Goal: Task Accomplishment & Management: Use online tool/utility

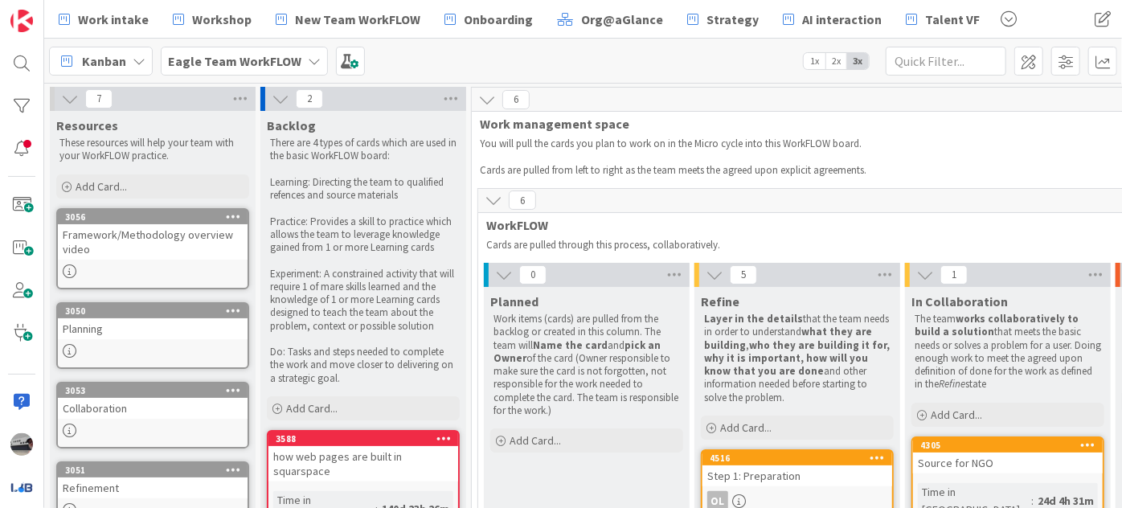
scroll to position [716, 387]
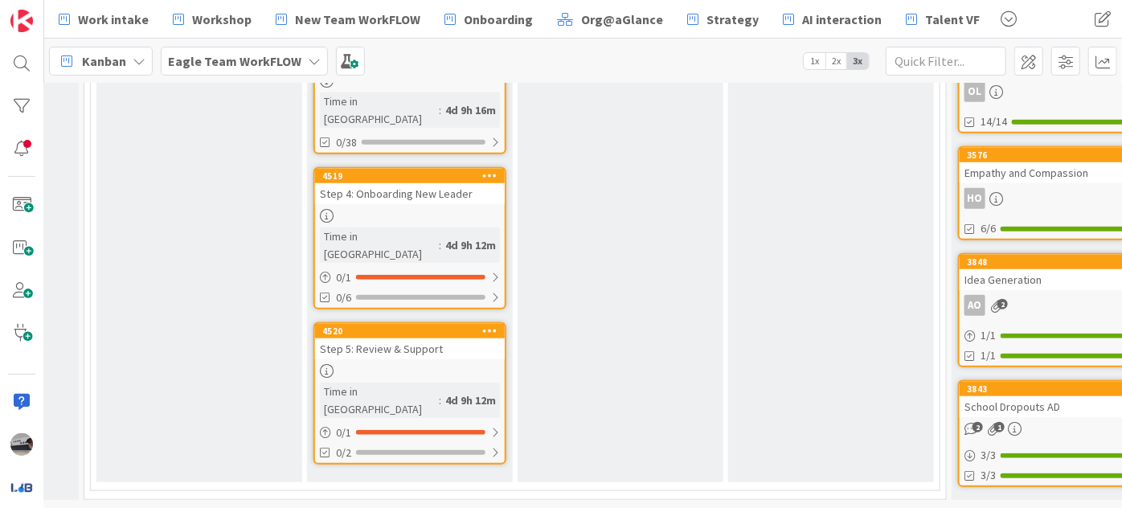
click at [199, 53] on b "Eagle Team WorkFLOW" at bounding box center [234, 61] width 133 height 16
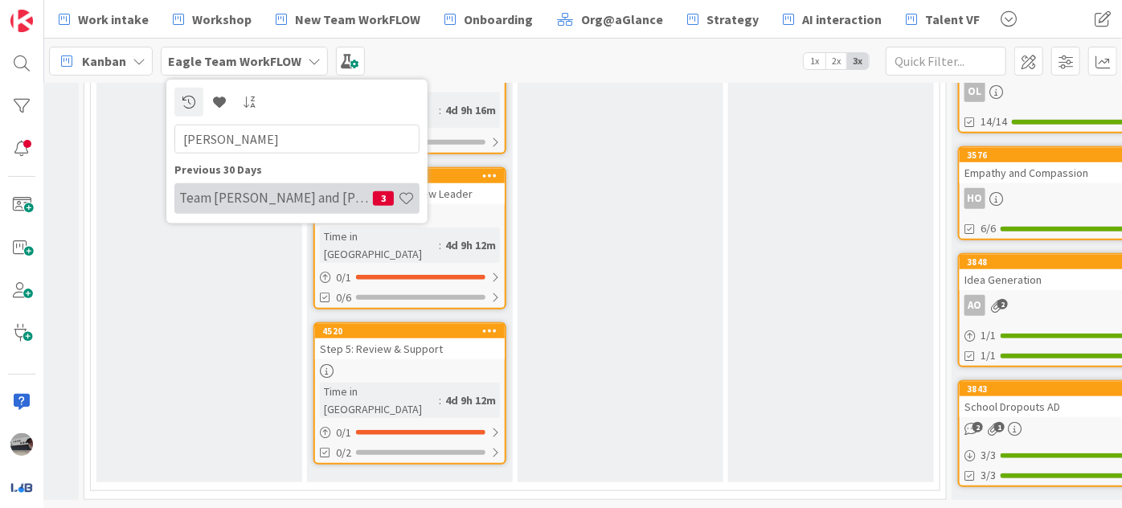
type input "[PERSON_NAME]"
click at [239, 192] on h4 "Team [PERSON_NAME] and [PERSON_NAME]" at bounding box center [276, 198] width 194 height 16
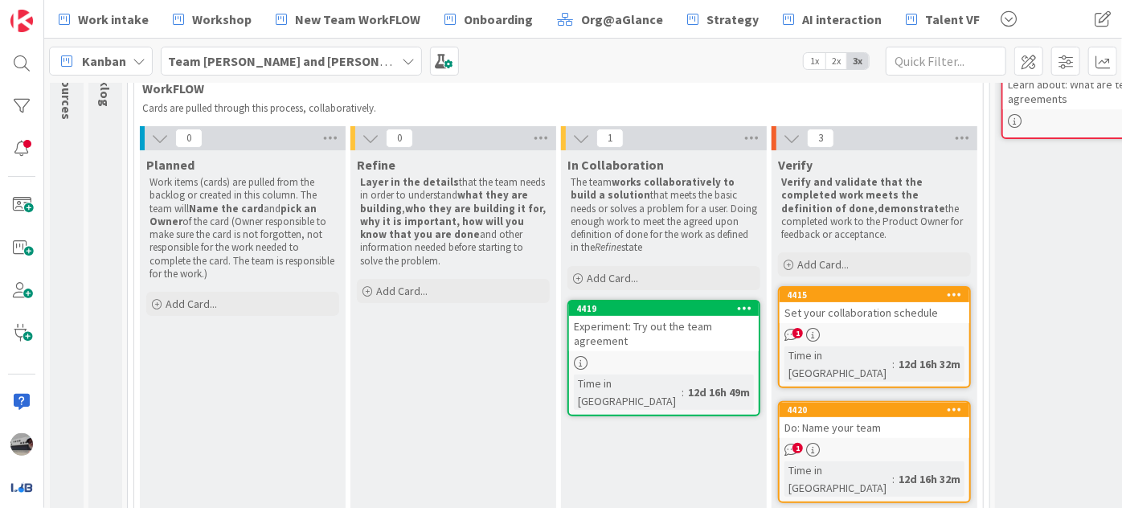
scroll to position [145, 0]
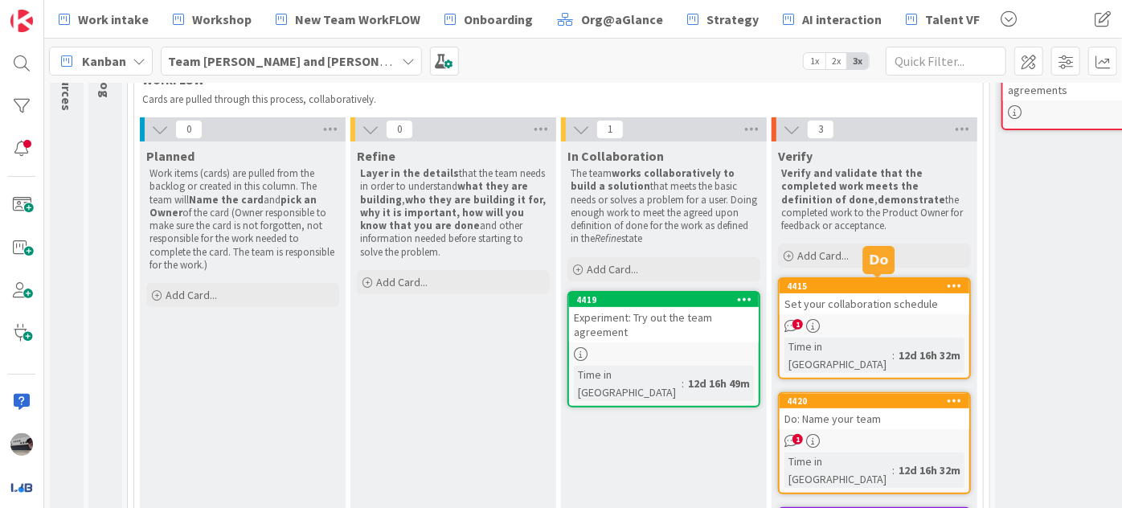
click at [884, 302] on div "Set your collaboration schedule" at bounding box center [874, 303] width 190 height 21
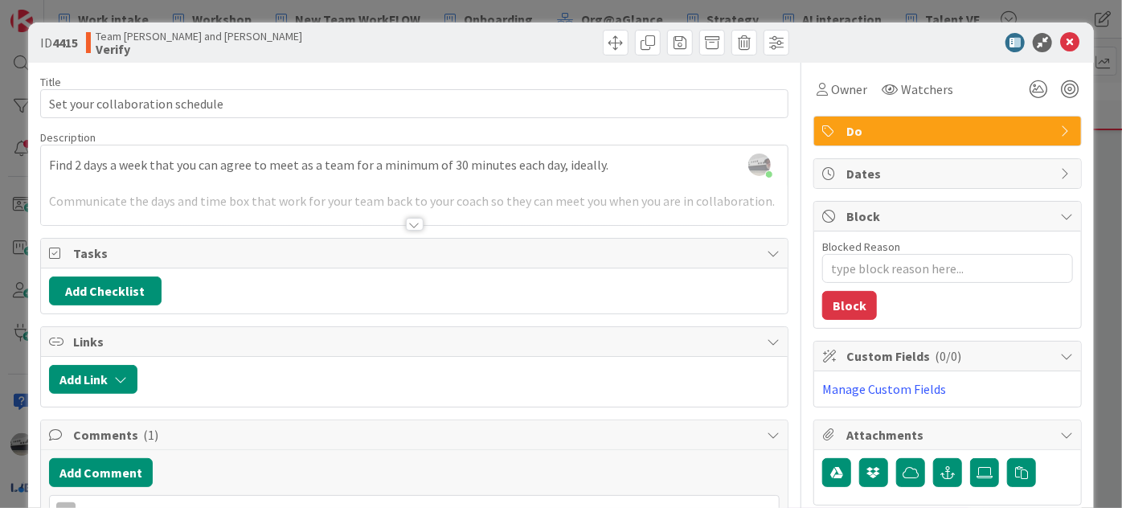
click at [412, 218] on div at bounding box center [415, 224] width 18 height 13
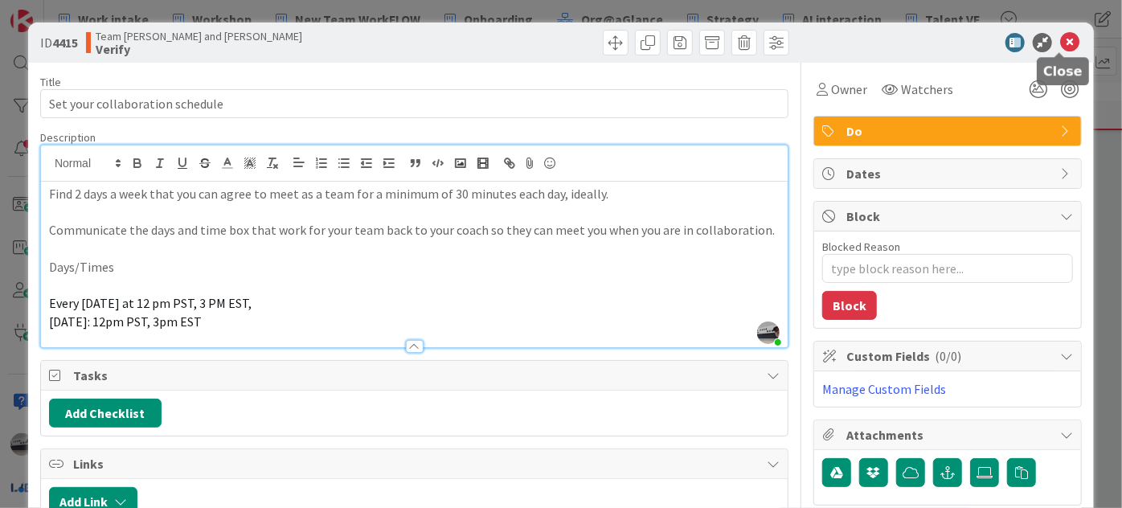
click at [1060, 44] on icon at bounding box center [1069, 42] width 19 height 19
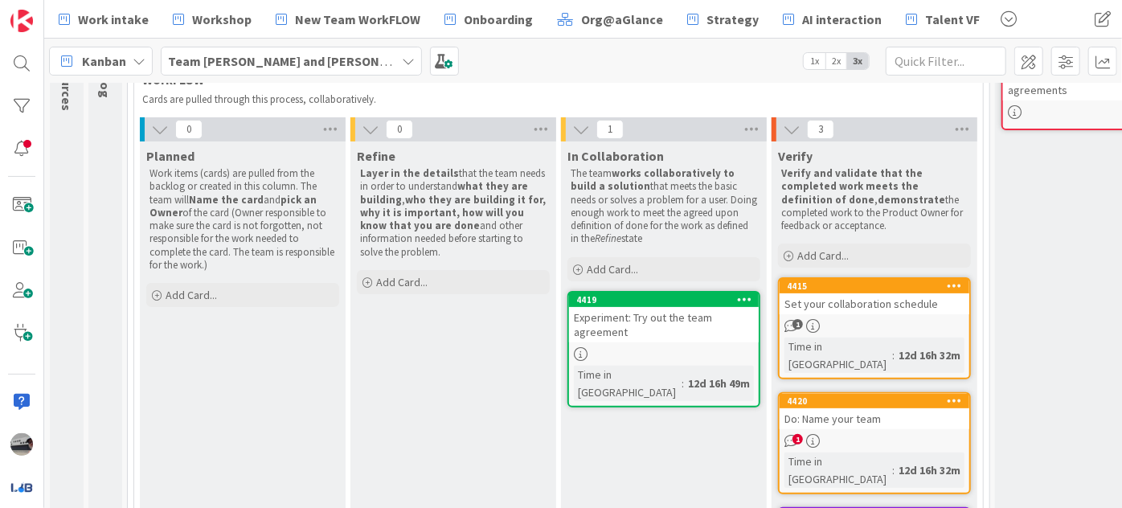
click at [914, 408] on div "Do: Name your team" at bounding box center [874, 418] width 190 height 21
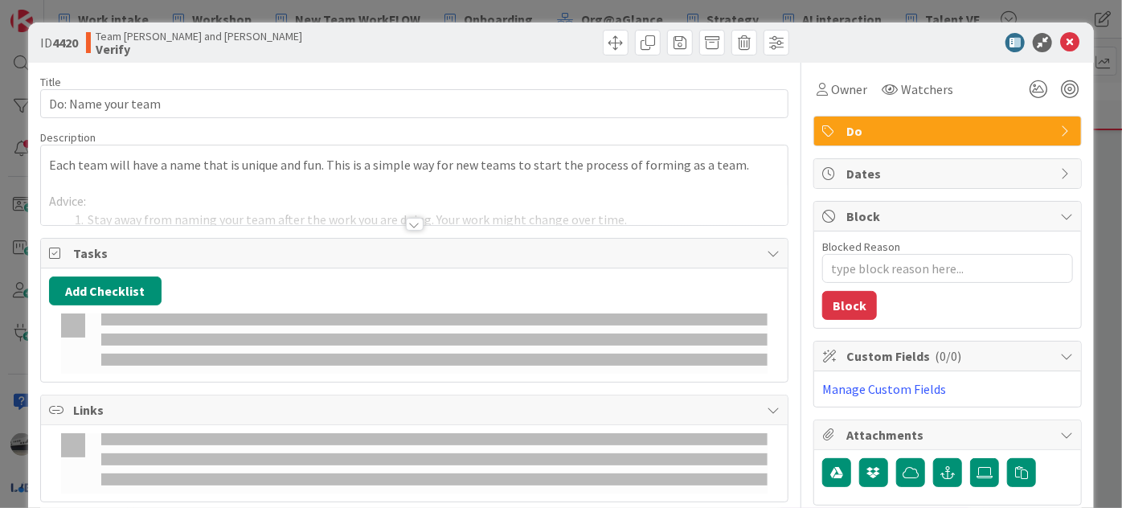
type textarea "x"
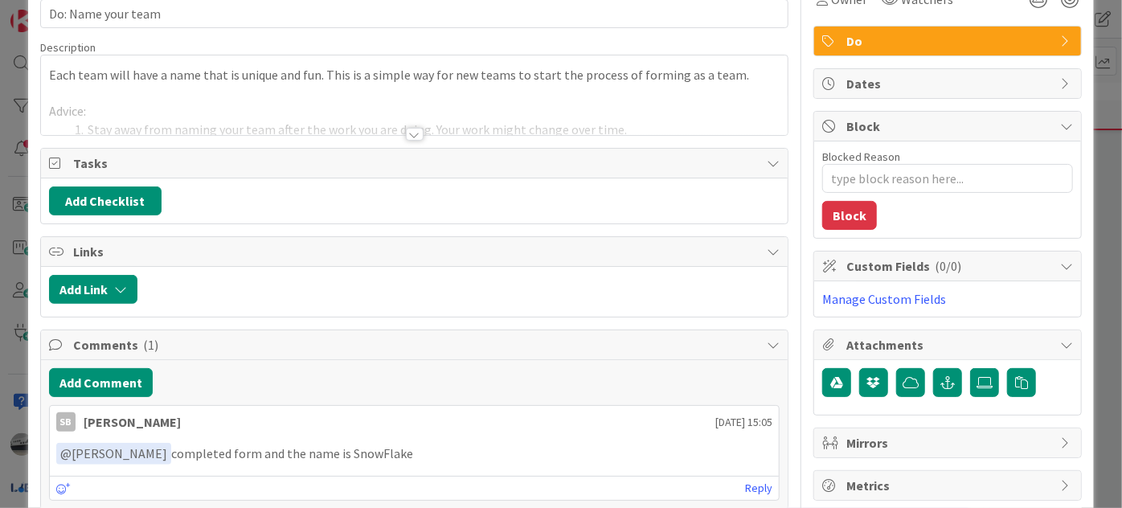
scroll to position [219, 0]
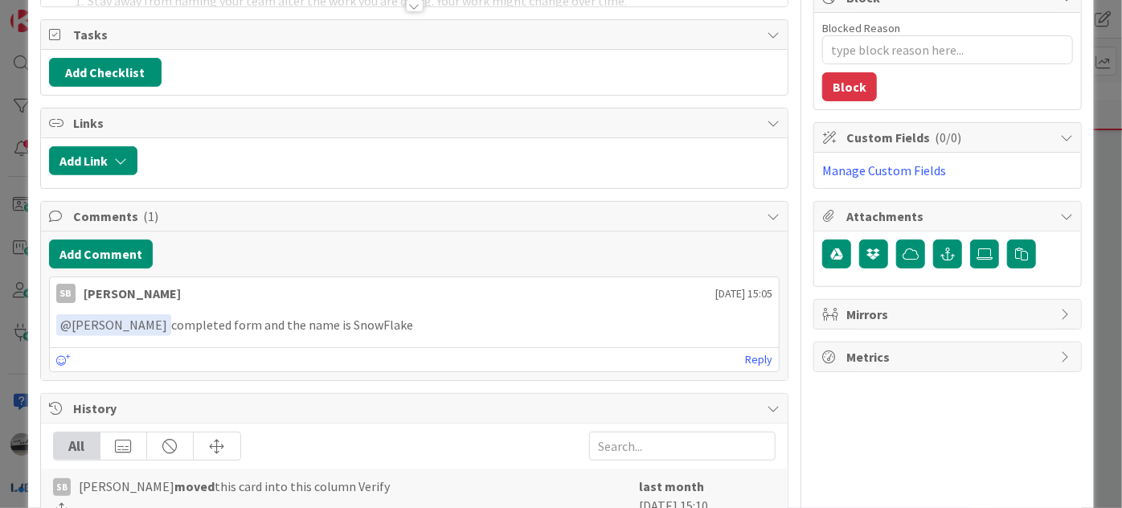
drag, startPoint x: 402, startPoint y: 318, endPoint x: 336, endPoint y: 307, distance: 66.8
click at [336, 308] on div "﻿ @ [PERSON_NAME] ﻿ completed form and the name is SnowFlake" at bounding box center [414, 325] width 729 height 35
copy p "SnowFlake"
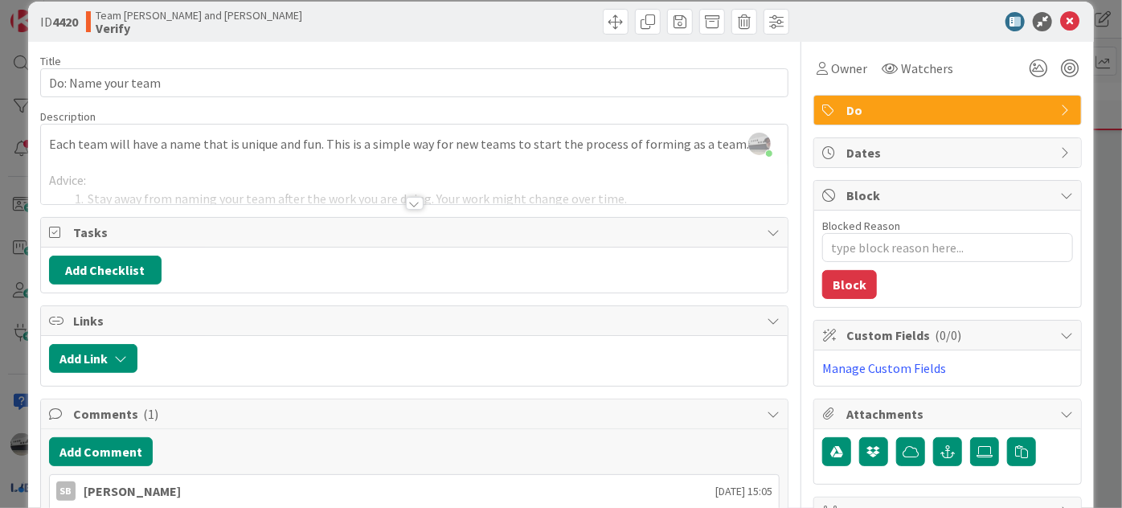
scroll to position [0, 0]
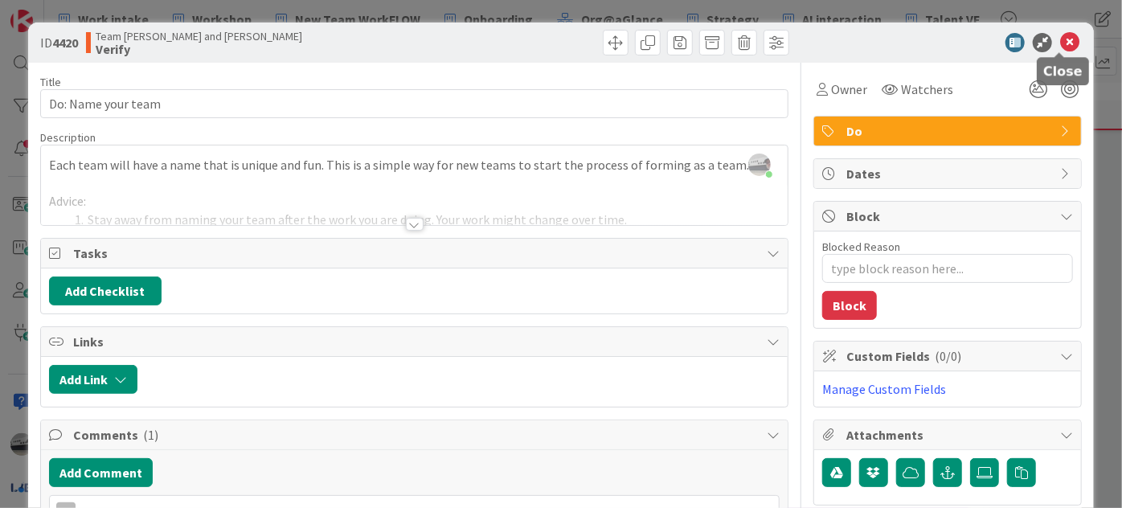
drag, startPoint x: 1062, startPoint y: 39, endPoint x: 1052, endPoint y: 42, distance: 10.7
click at [1062, 39] on icon at bounding box center [1069, 42] width 19 height 19
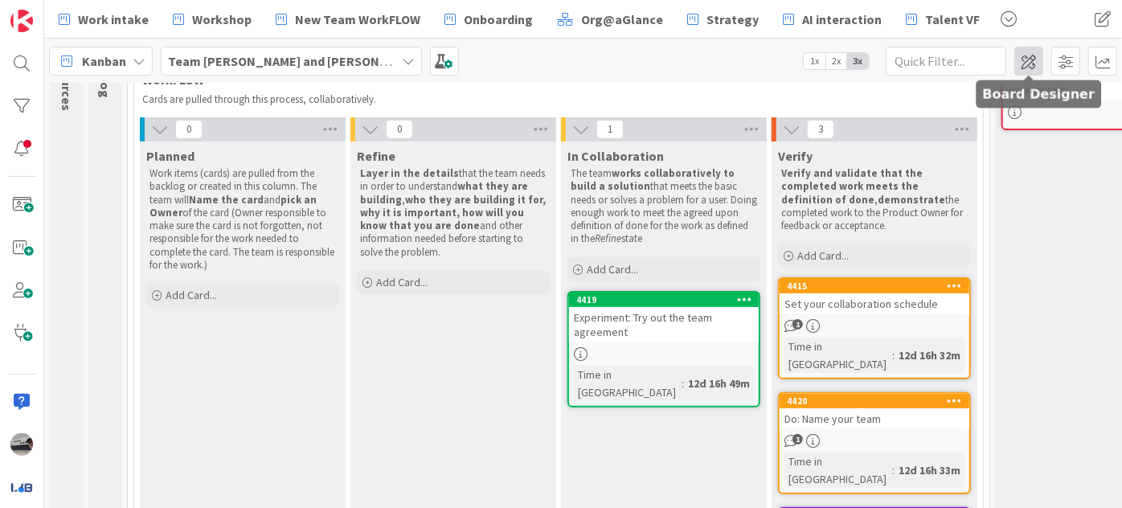
click at [1026, 61] on span at bounding box center [1028, 61] width 29 height 29
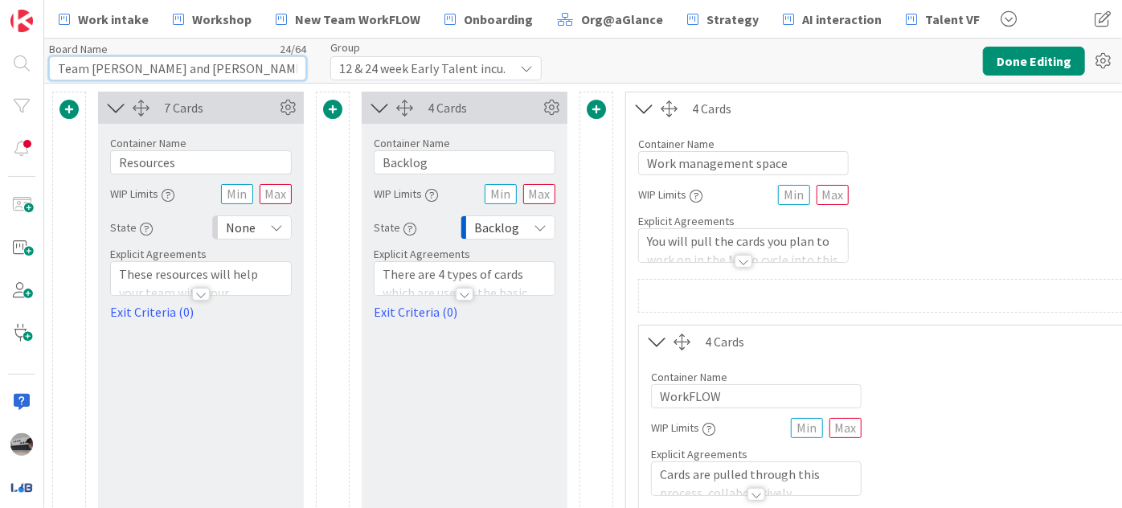
drag, startPoint x: 212, startPoint y: 67, endPoint x: 88, endPoint y: 72, distance: 124.7
click at [88, 72] on input "Team [PERSON_NAME] and [PERSON_NAME]" at bounding box center [177, 68] width 257 height 24
paste input "SnowFlake"
type input "Team SnowFlake"
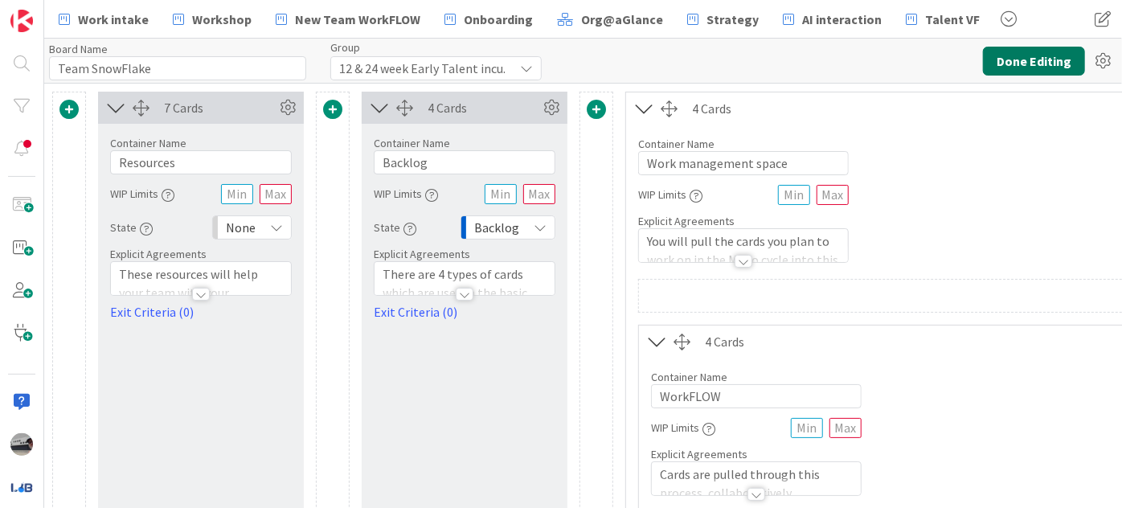
click at [1065, 63] on button "Done Editing" at bounding box center [1034, 61] width 102 height 29
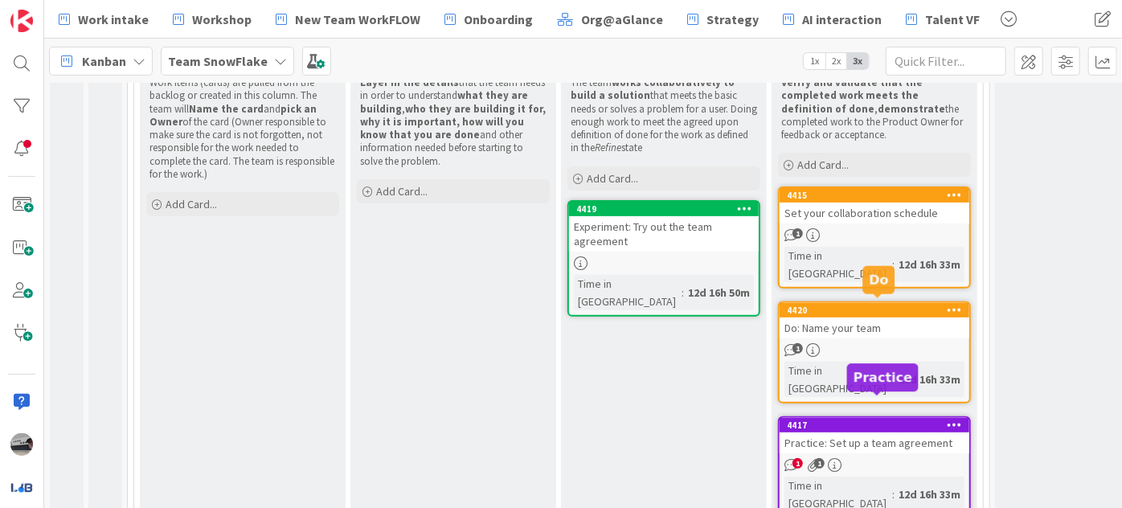
scroll to position [239, 0]
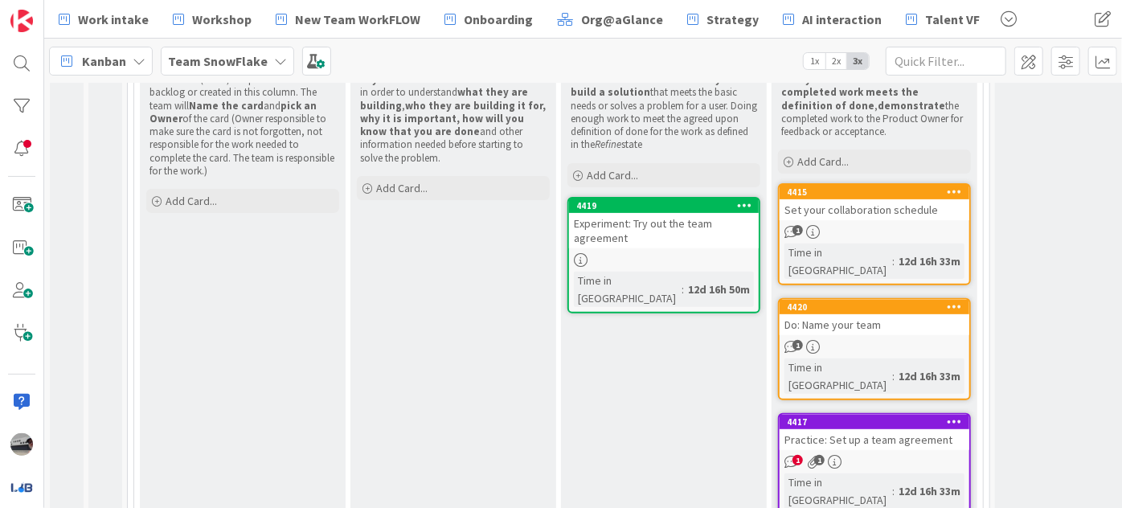
click at [860, 213] on div "Set your collaboration schedule" at bounding box center [874, 209] width 190 height 21
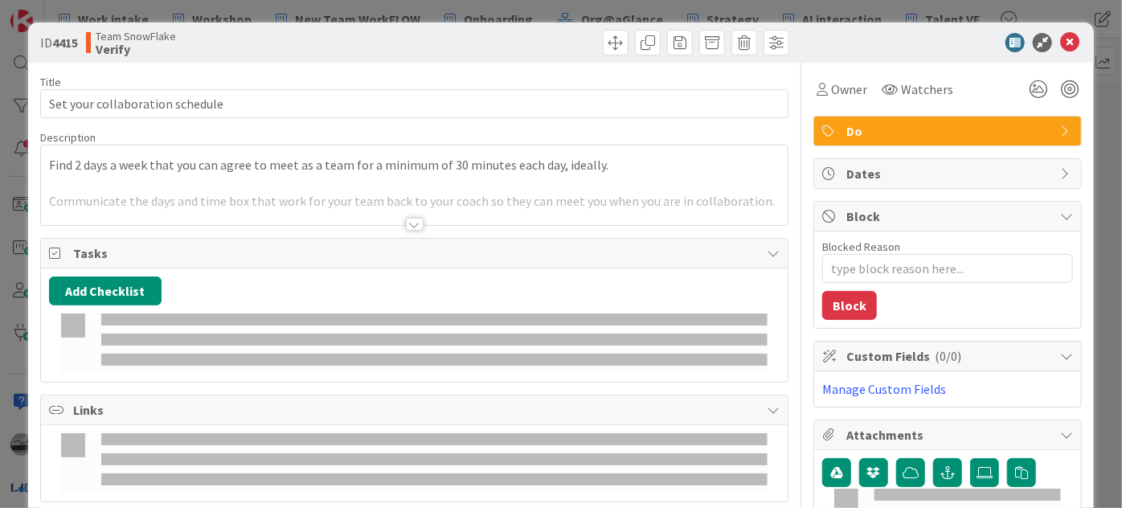
type textarea "x"
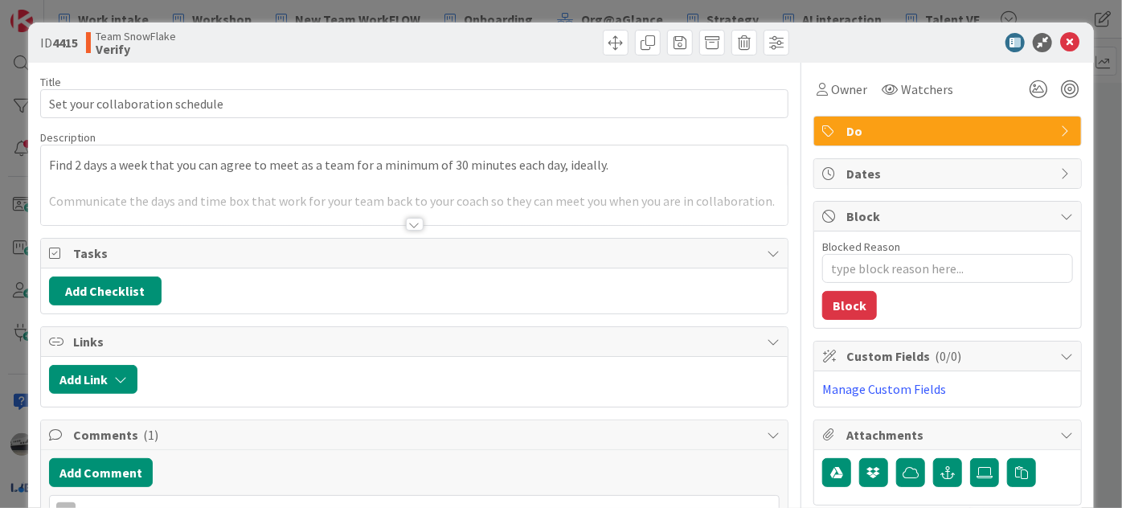
click at [406, 224] on div at bounding box center [415, 224] width 18 height 13
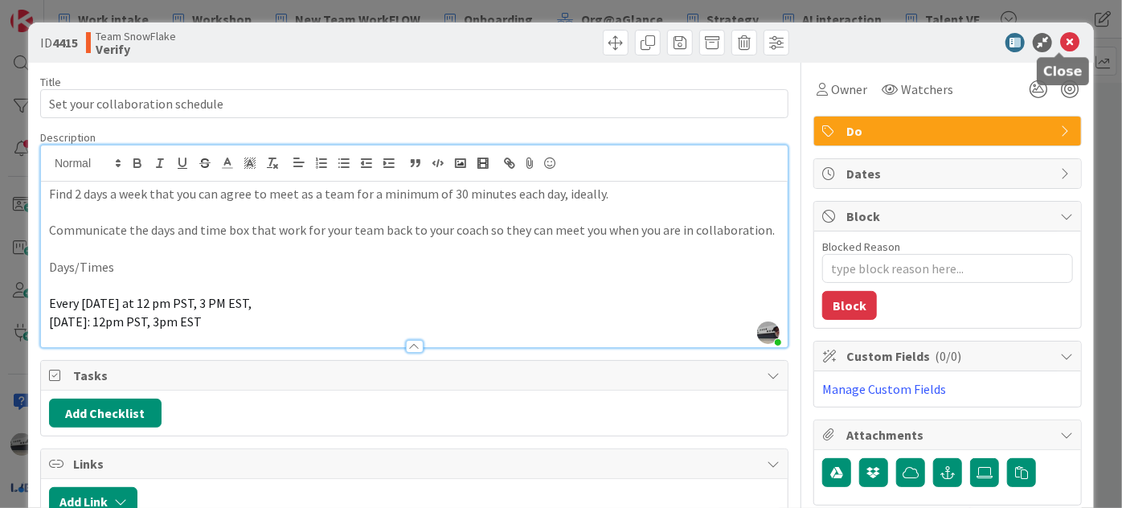
click at [1060, 36] on icon at bounding box center [1069, 42] width 19 height 19
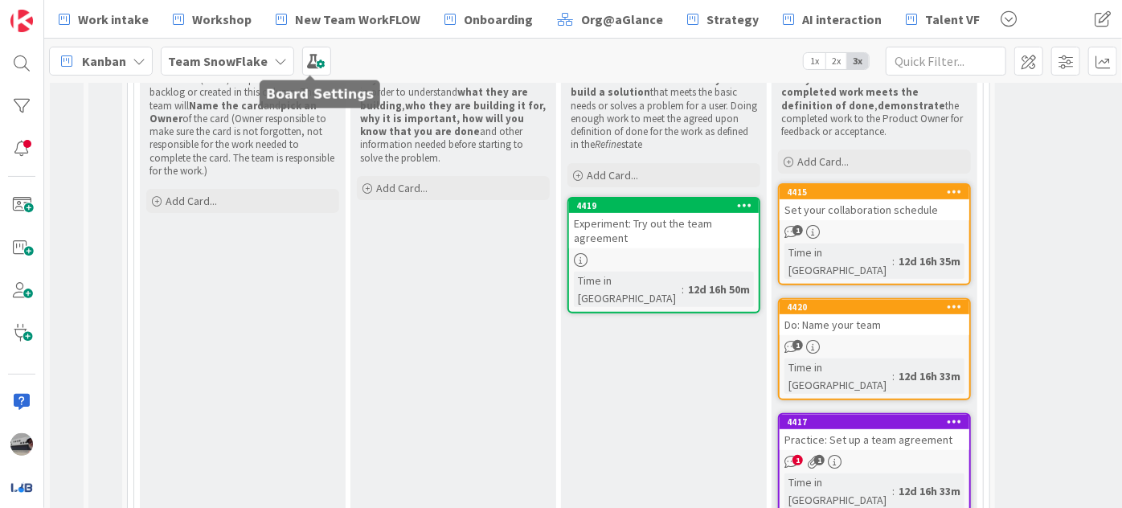
drag, startPoint x: 320, startPoint y: 59, endPoint x: 333, endPoint y: 87, distance: 30.5
click at [320, 59] on span at bounding box center [316, 61] width 29 height 29
